Goal: Find specific page/section: Find specific page/section

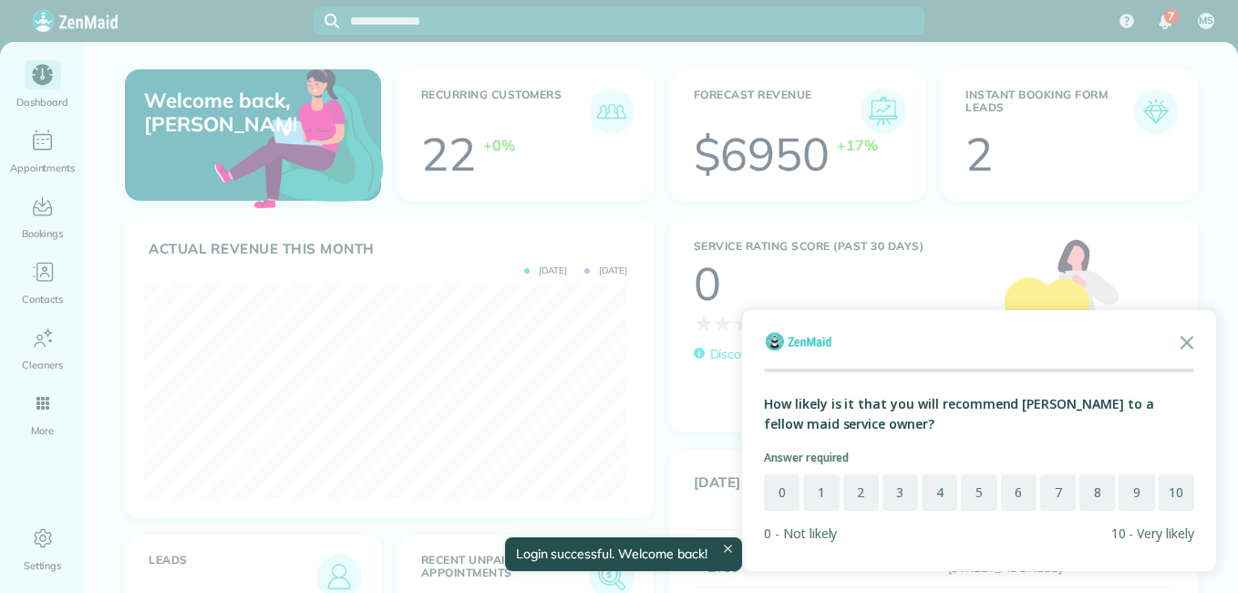
scroll to position [214, 483]
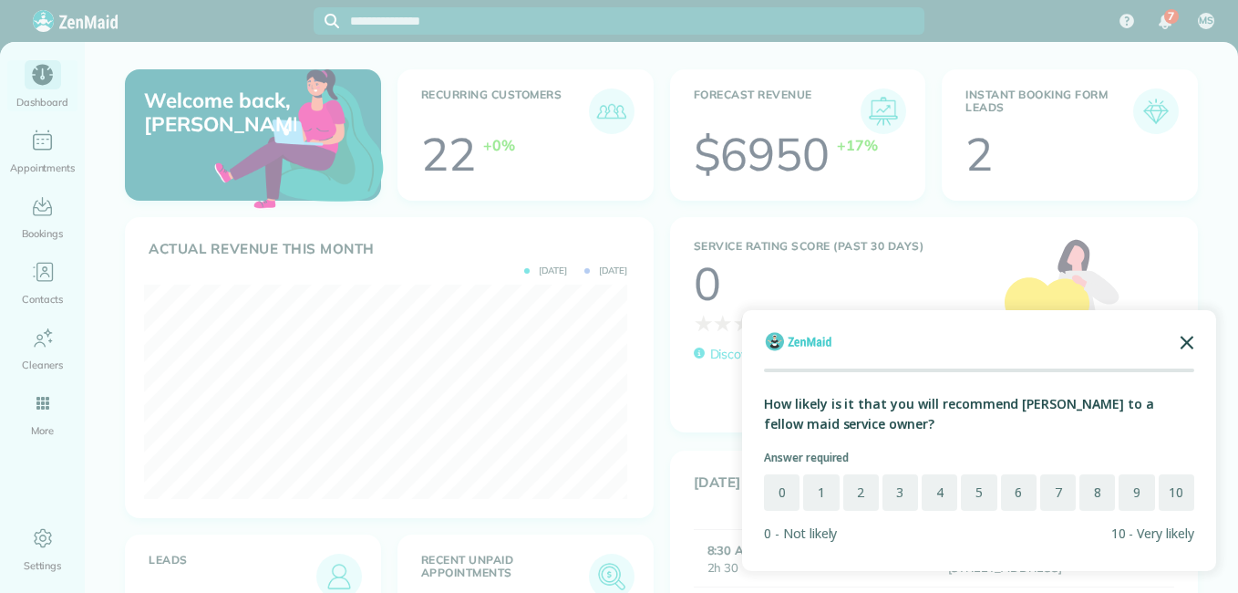
click at [1190, 339] on polygon "Close the survey" at bounding box center [1188, 343] width 14 height 14
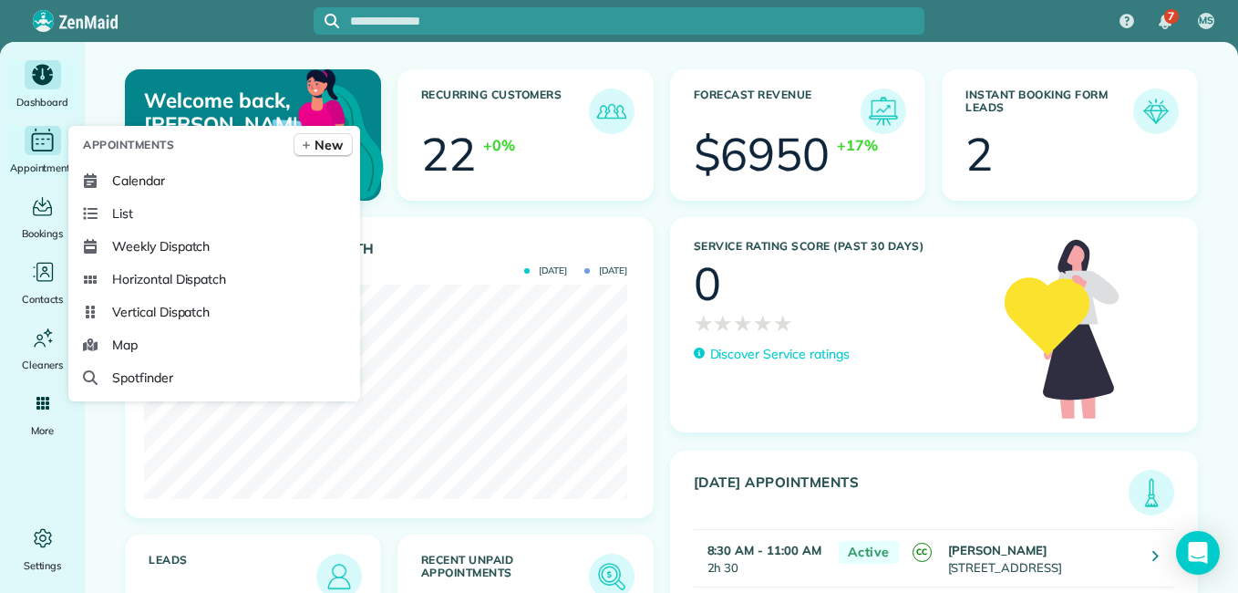
click at [40, 138] on icon "Main" at bounding box center [42, 140] width 28 height 27
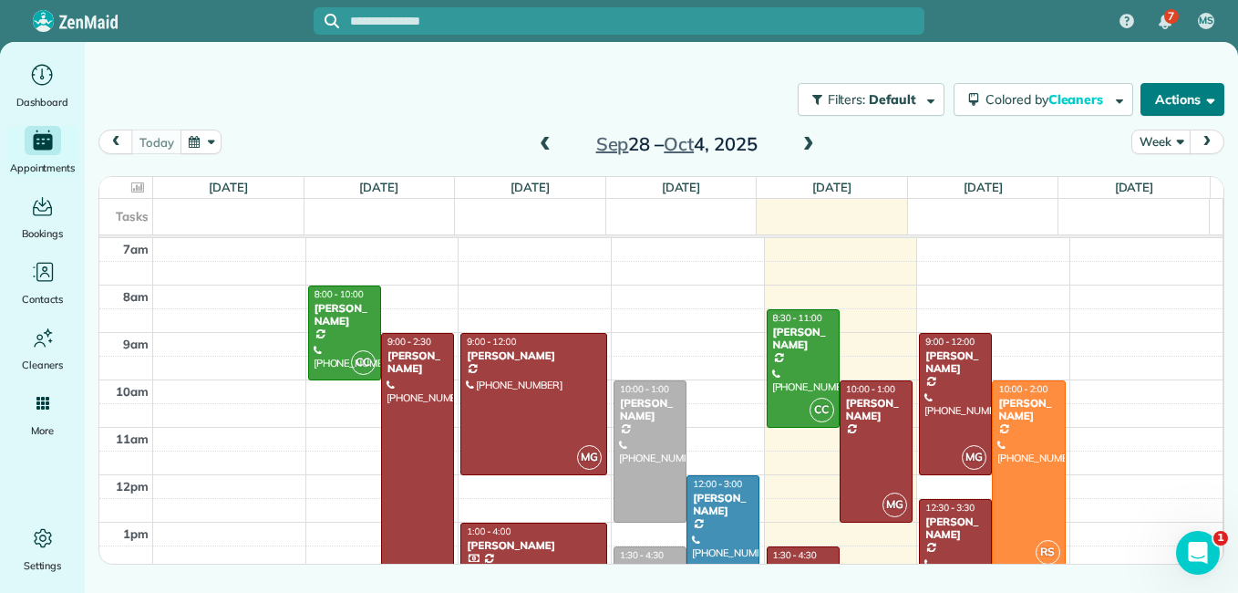
click at [1209, 92] on span "button" at bounding box center [1208, 99] width 14 height 14
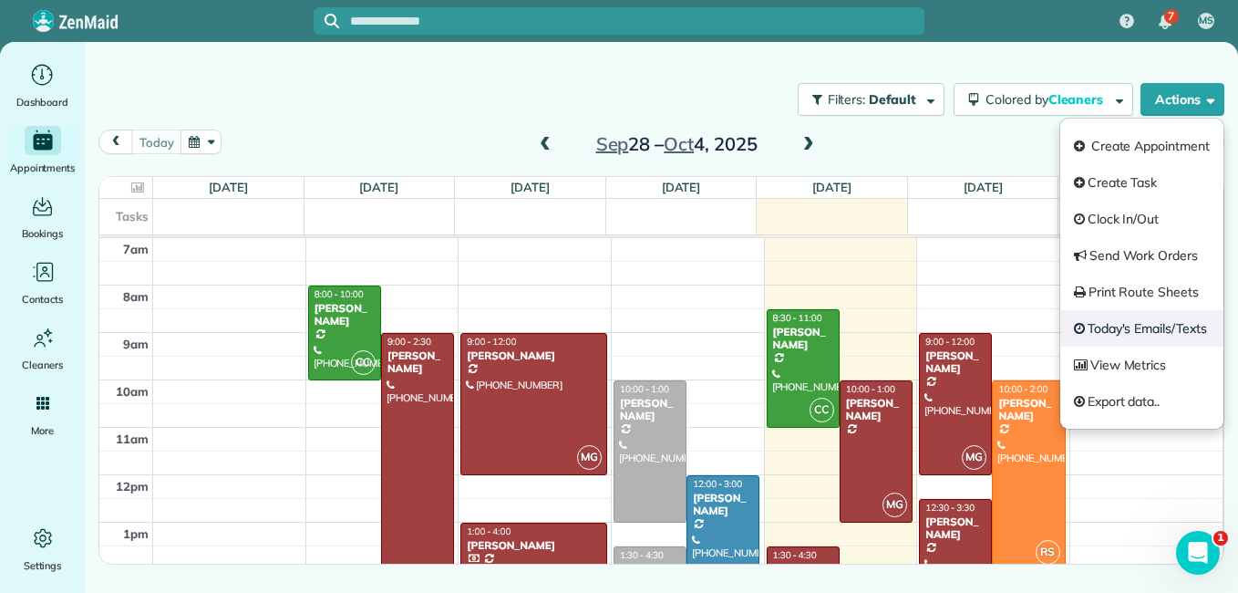
click at [1160, 323] on link "Today's Emails/Texts" at bounding box center [1141, 328] width 163 height 36
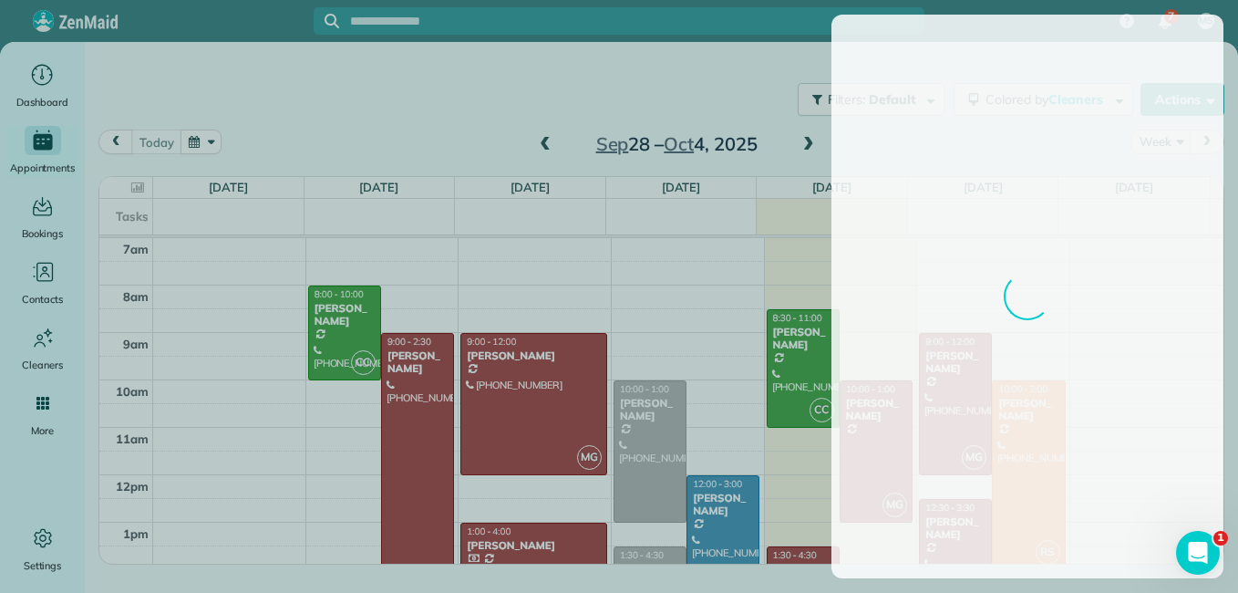
click at [1065, 408] on div at bounding box center [619, 296] width 1238 height 593
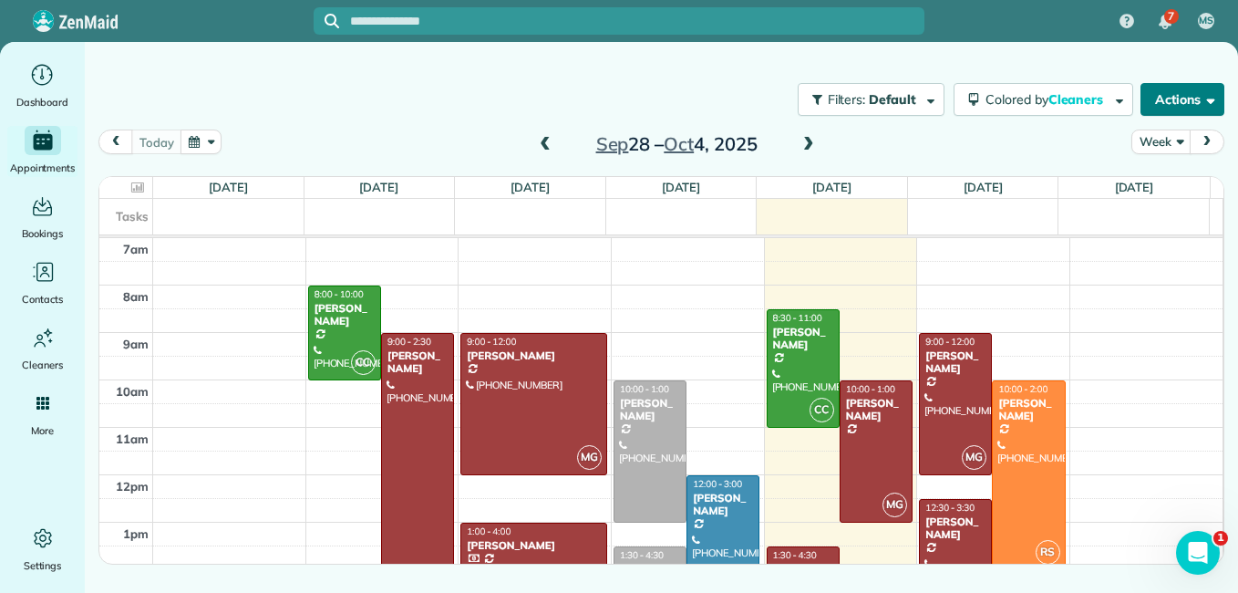
click at [1216, 95] on button "Actions" at bounding box center [1183, 99] width 84 height 33
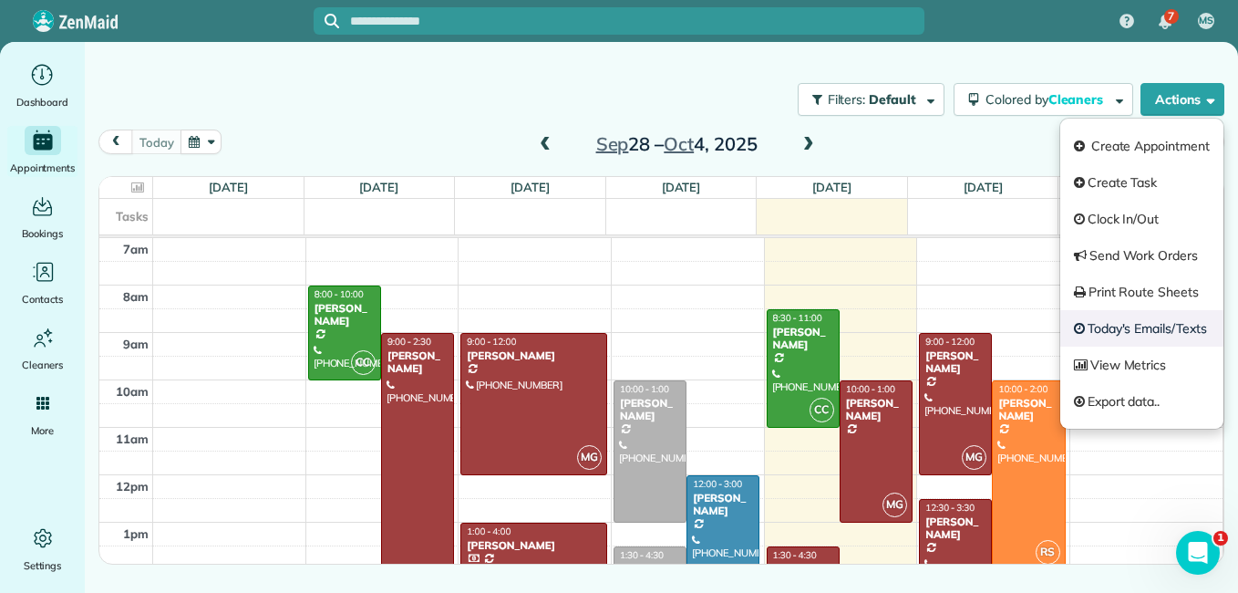
click at [1180, 325] on link "Today's Emails/Texts" at bounding box center [1141, 328] width 163 height 36
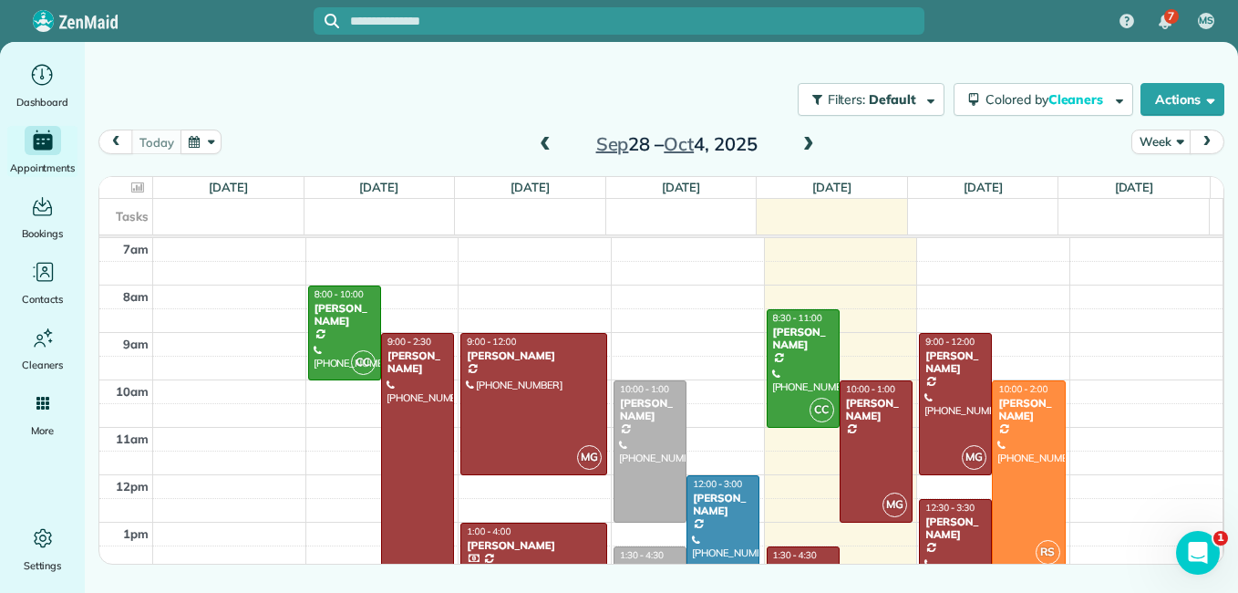
click at [1039, 239] on div at bounding box center [619, 296] width 1238 height 593
